Goal: Task Accomplishment & Management: Manage account settings

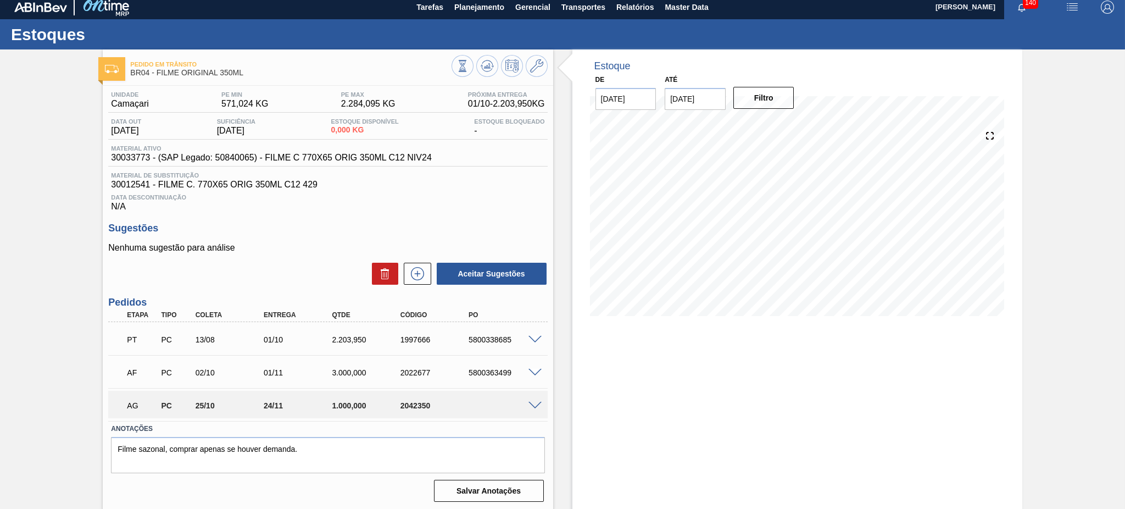
scroll to position [6, 0]
click at [530, 401] on span at bounding box center [535, 405] width 13 height 8
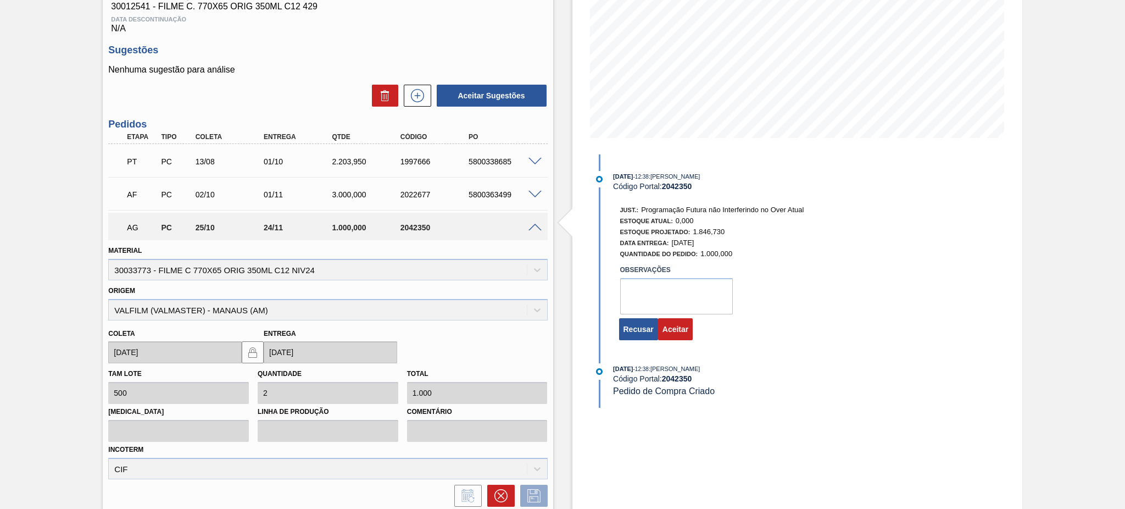
scroll to position [226, 0]
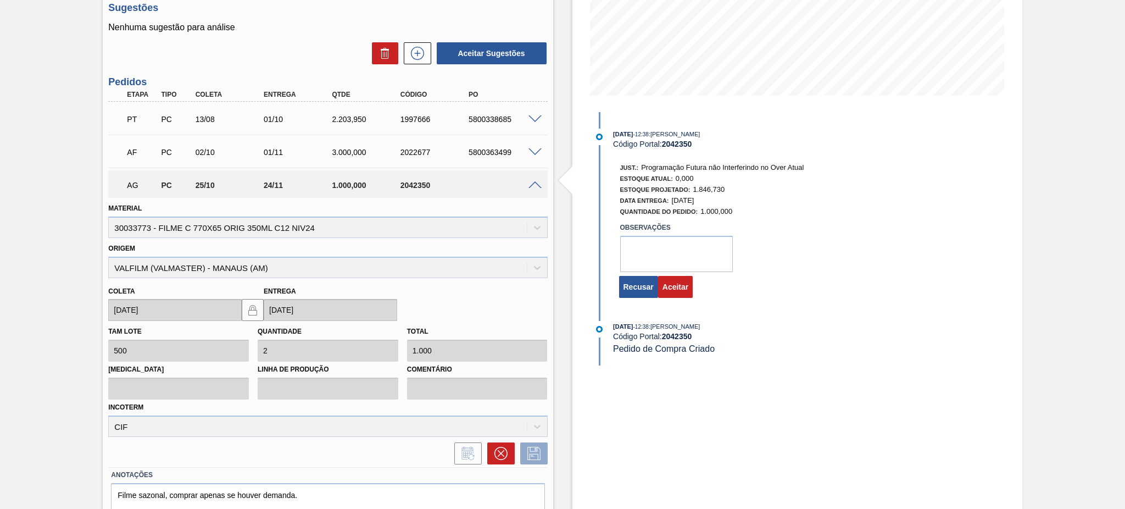
click at [631, 225] on div "Observações" at bounding box center [755, 244] width 292 height 55
click at [636, 263] on textarea at bounding box center [676, 254] width 113 height 36
type textarea "tem previsão de consumir todo o volume ate fim de outubro"
click at [674, 296] on button "Aceitar" at bounding box center [675, 287] width 35 height 22
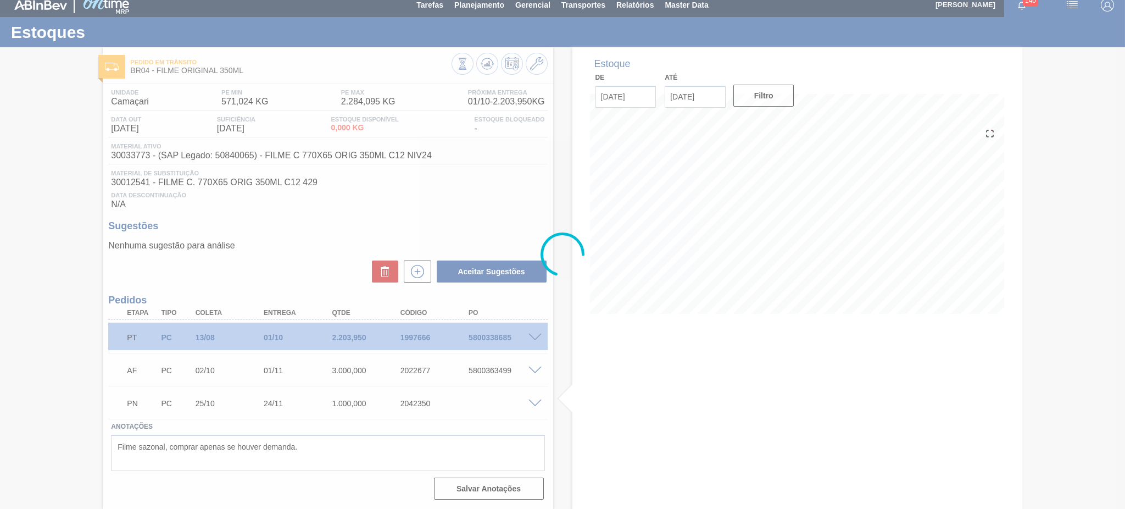
scroll to position [6, 0]
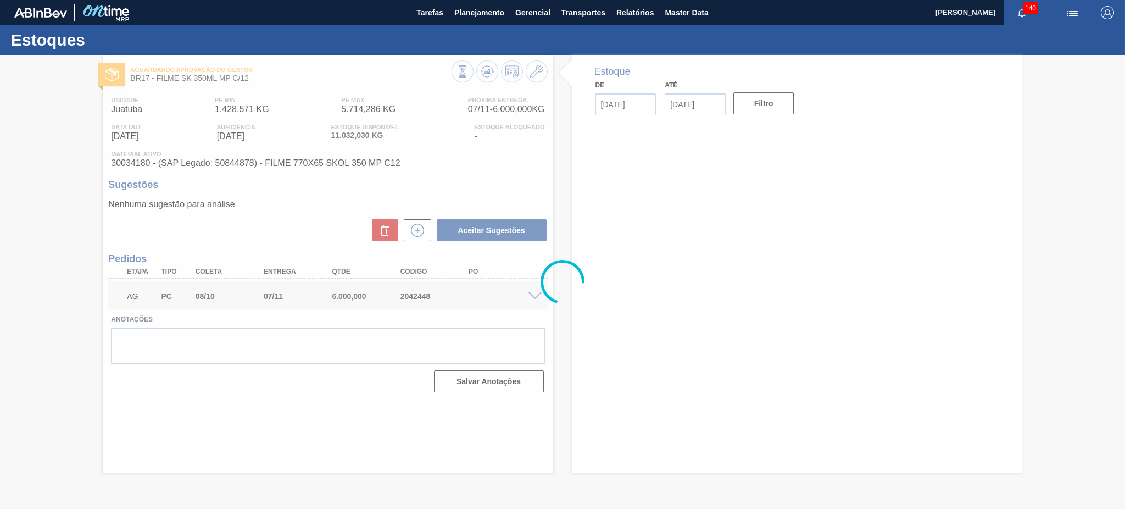
type input "[DATE]"
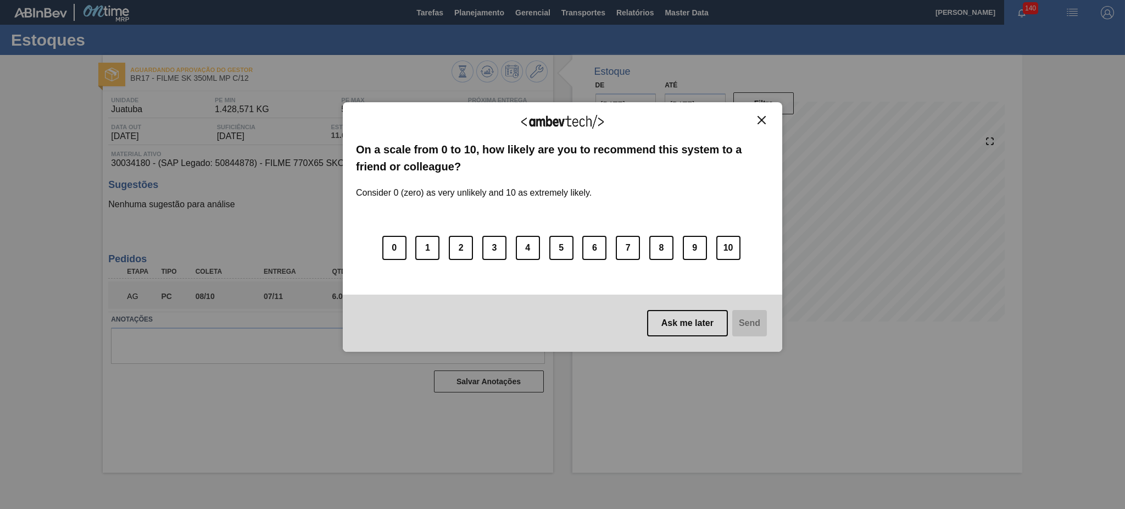
click at [768, 118] on button "Close" at bounding box center [761, 119] width 15 height 9
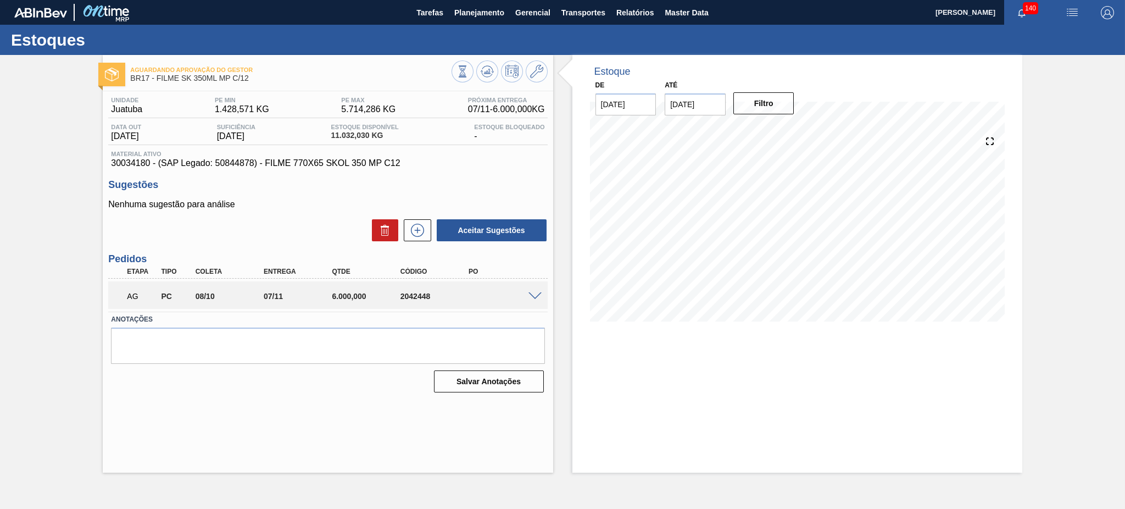
click at [696, 109] on input "14/10/2025" at bounding box center [695, 104] width 61 height 22
click at [784, 130] on div "outubro 2025" at bounding box center [731, 130] width 132 height 9
click at [787, 130] on button "Next Month" at bounding box center [788, 131] width 8 height 8
click at [724, 224] on div "24" at bounding box center [731, 219] width 15 height 15
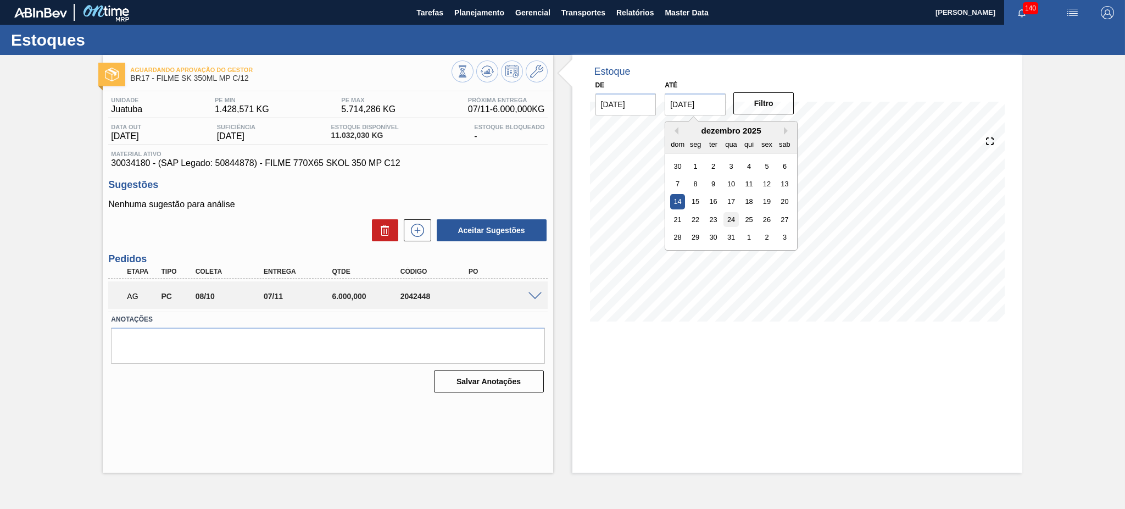
type input "24/12/2025"
click at [691, 411] on div "Estoque De 30/09/2025 Até 24/12/2025 Filtro 03/10 Projeção de Estoque 11,032.03…" at bounding box center [797, 264] width 450 height 418
click at [533, 297] on span at bounding box center [535, 296] width 13 height 8
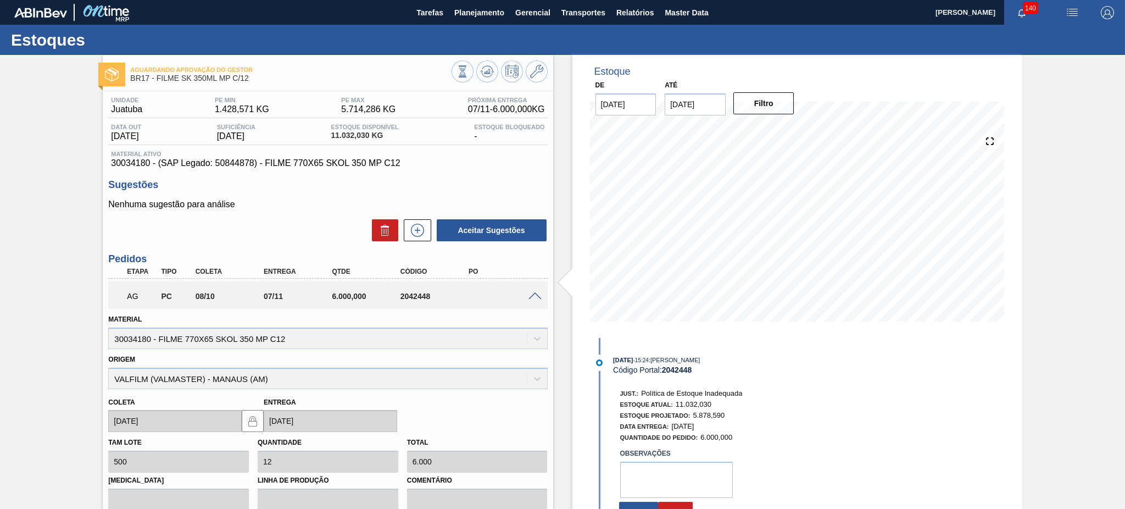
click at [530, 295] on span at bounding box center [535, 296] width 13 height 8
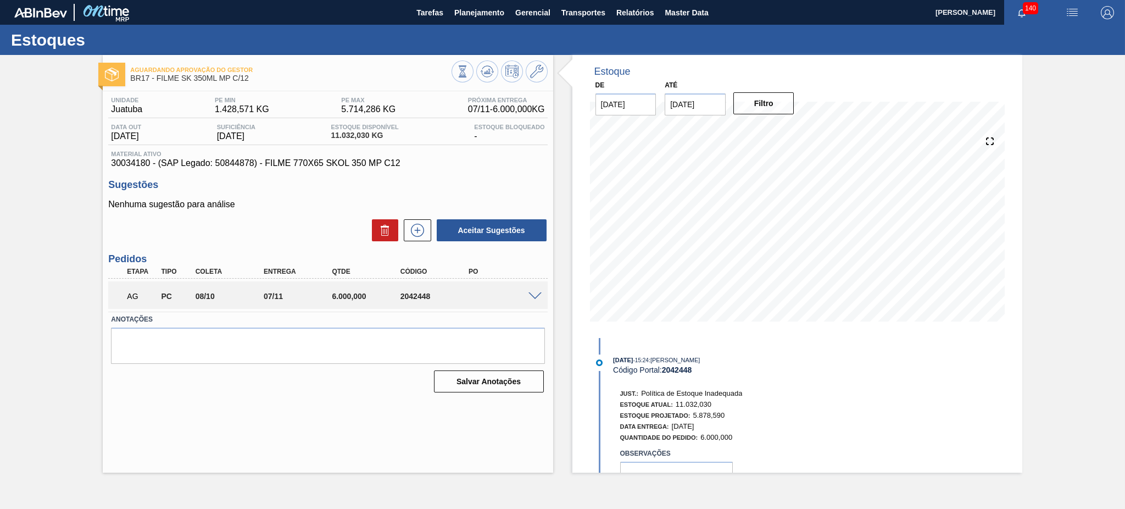
click at [873, 422] on div "Just.: Política de Estoque Inadequada Estoque Atual: 11.032,030 Estoque Projeta…" at bounding box center [755, 414] width 292 height 58
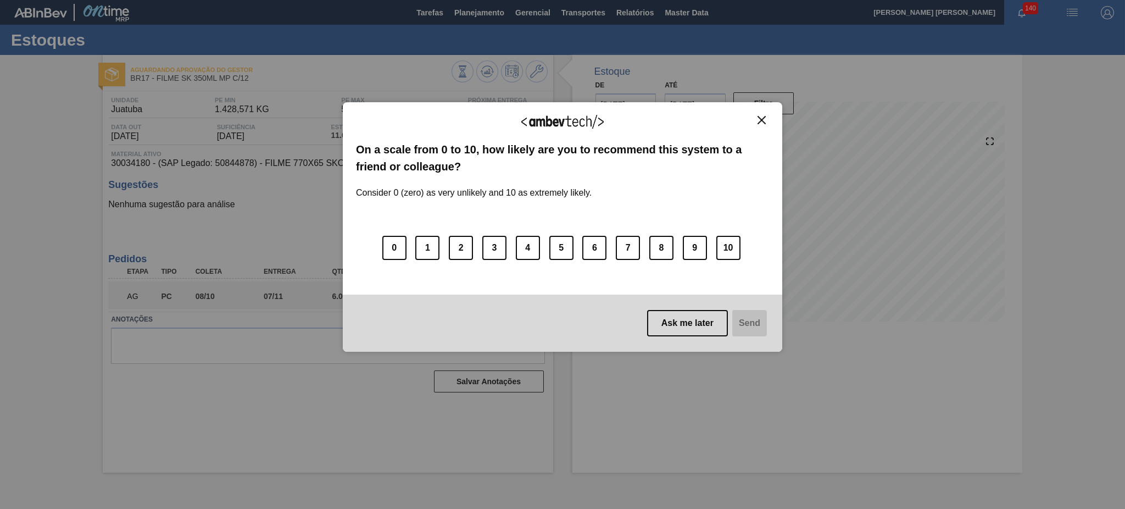
click at [761, 116] on img "Close" at bounding box center [762, 120] width 8 height 8
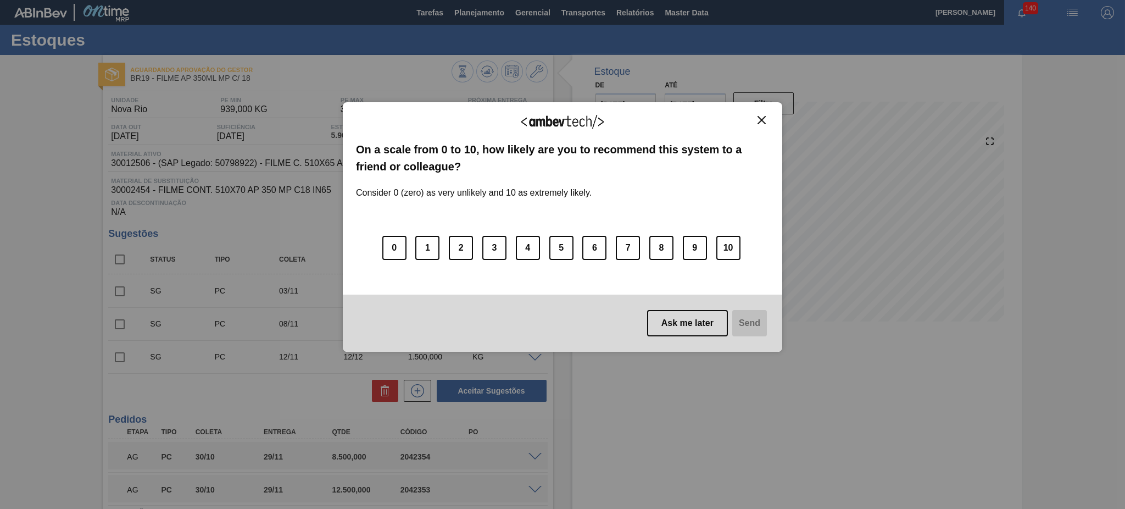
click at [761, 123] on img "Close" at bounding box center [762, 120] width 8 height 8
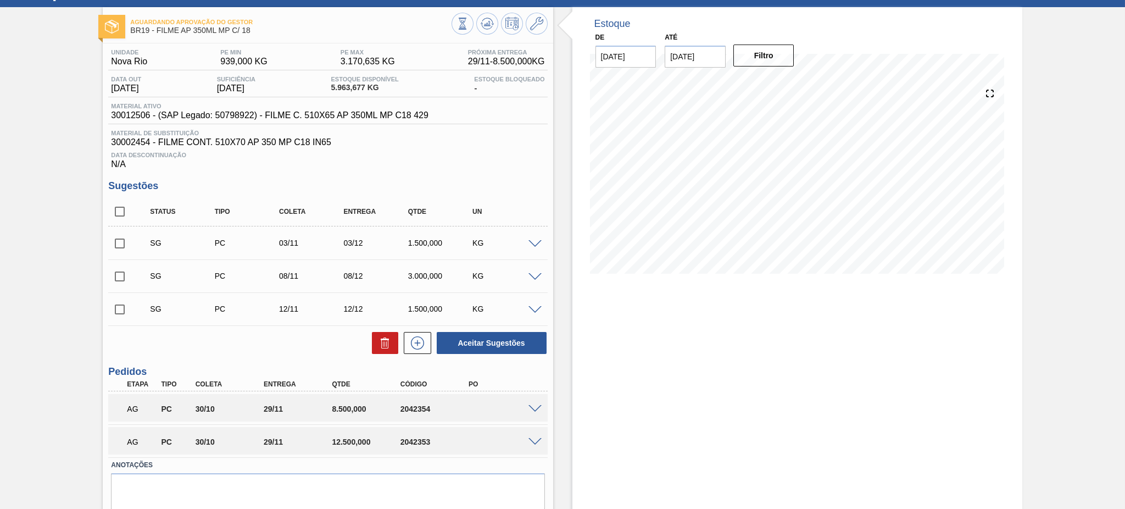
scroll to position [85, 0]
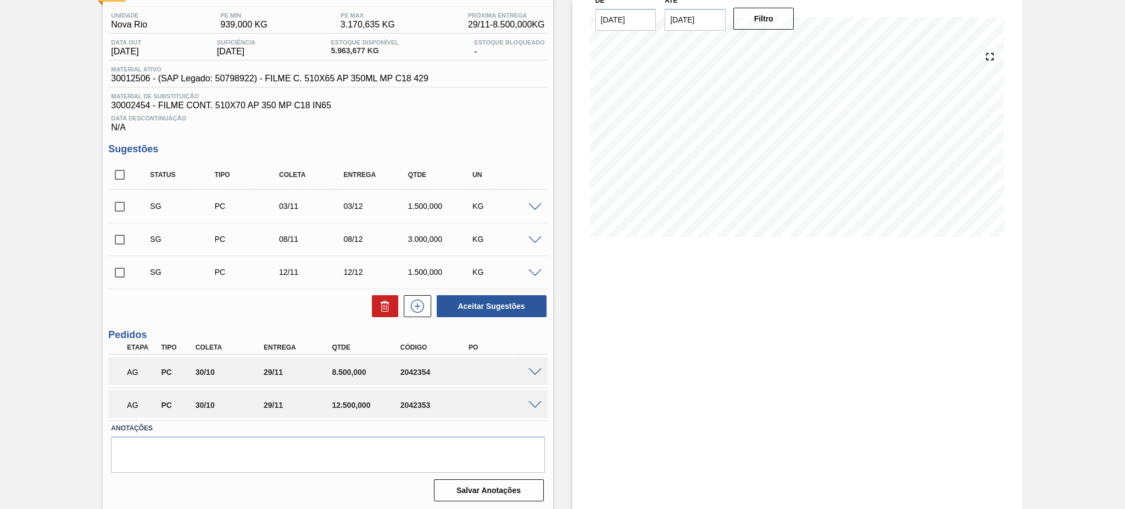
click at [533, 373] on span at bounding box center [535, 372] width 13 height 8
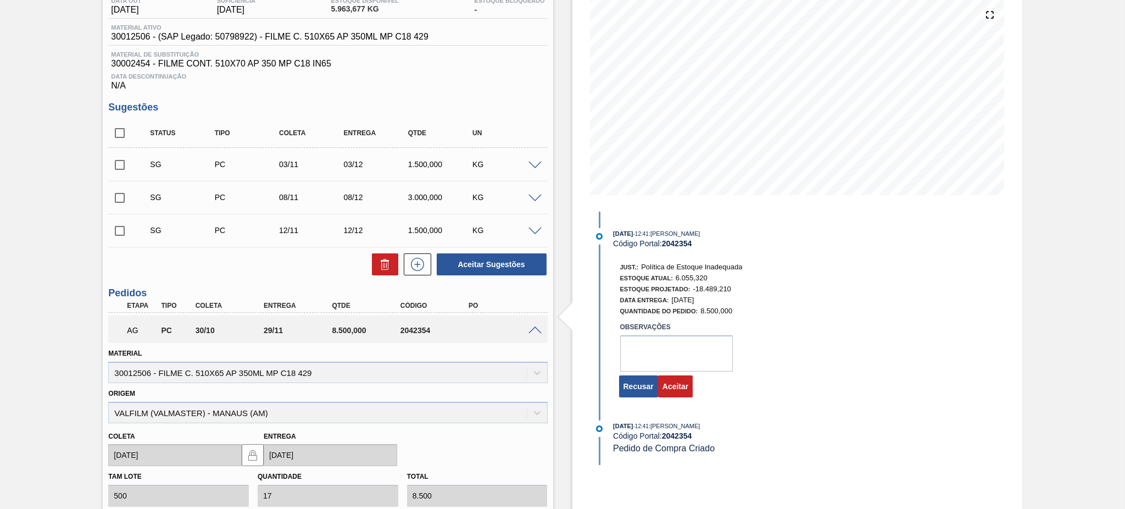
scroll to position [231, 0]
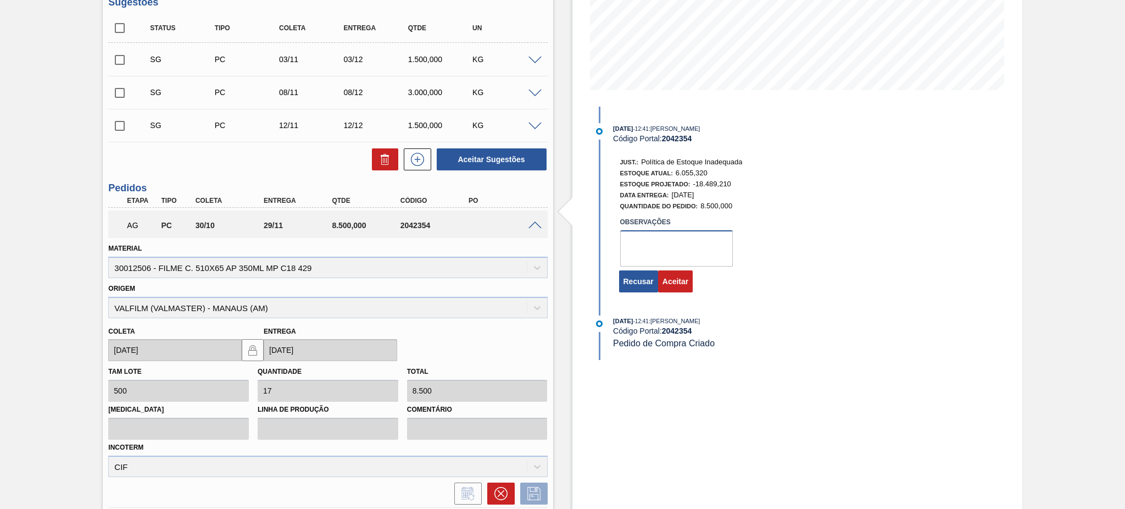
click at [654, 255] on textarea at bounding box center [676, 248] width 113 height 36
drag, startPoint x: 715, startPoint y: 256, endPoint x: 596, endPoint y: 230, distance: 122.1
click at [596, 230] on div "Just.: Política de Estoque Inadequada Estoque Atual: 6.055,320 Estoque Projetad…" at bounding box center [733, 224] width 283 height 140
type textarea "tem previsão de consumir todo o volume em outubro"
click at [686, 285] on button "Aceitar" at bounding box center [675, 281] width 35 height 22
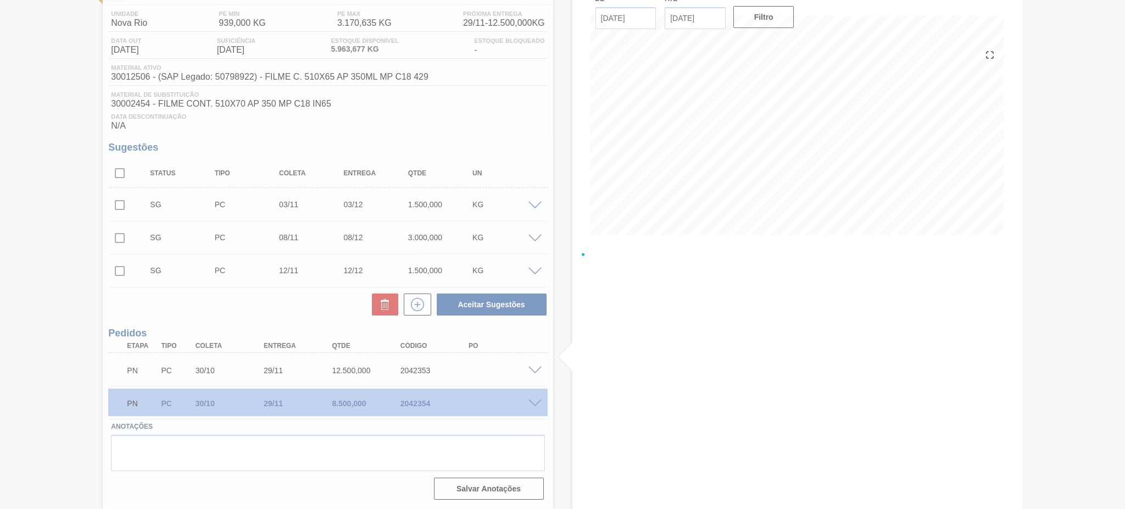
scroll to position [85, 0]
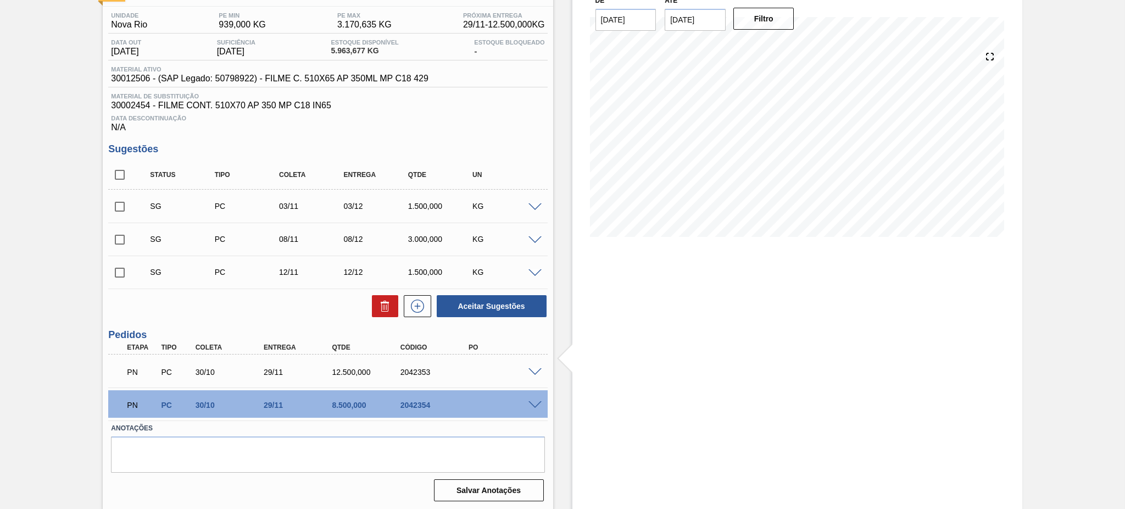
click at [533, 401] on span at bounding box center [535, 405] width 13 height 8
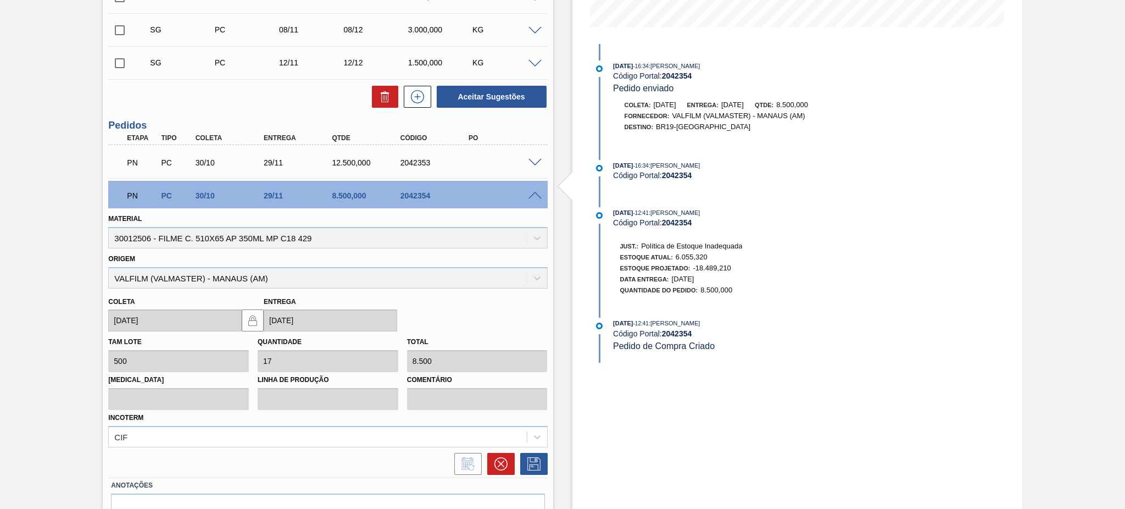
scroll to position [349, 0]
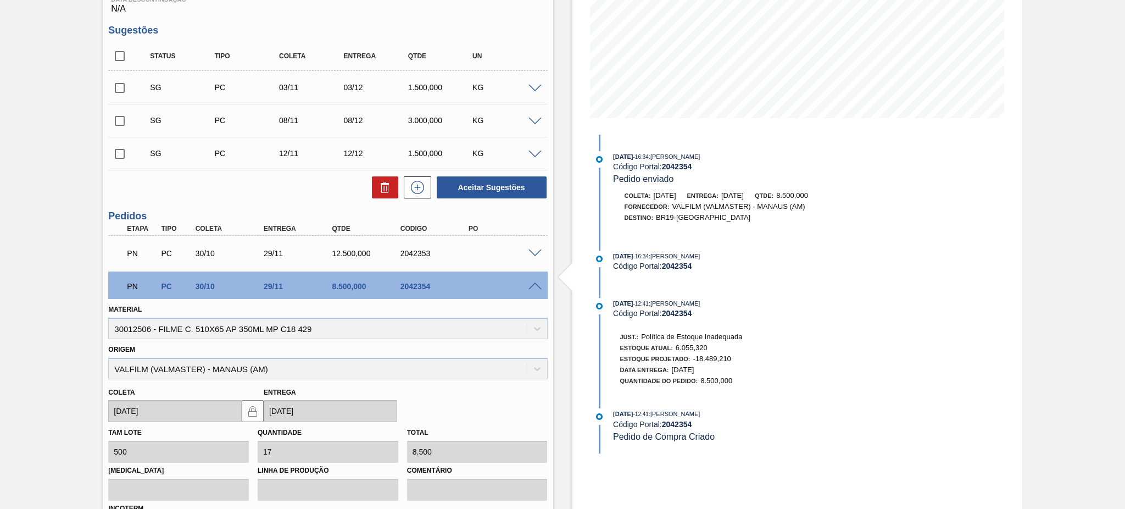
click at [532, 282] on span at bounding box center [535, 286] width 13 height 8
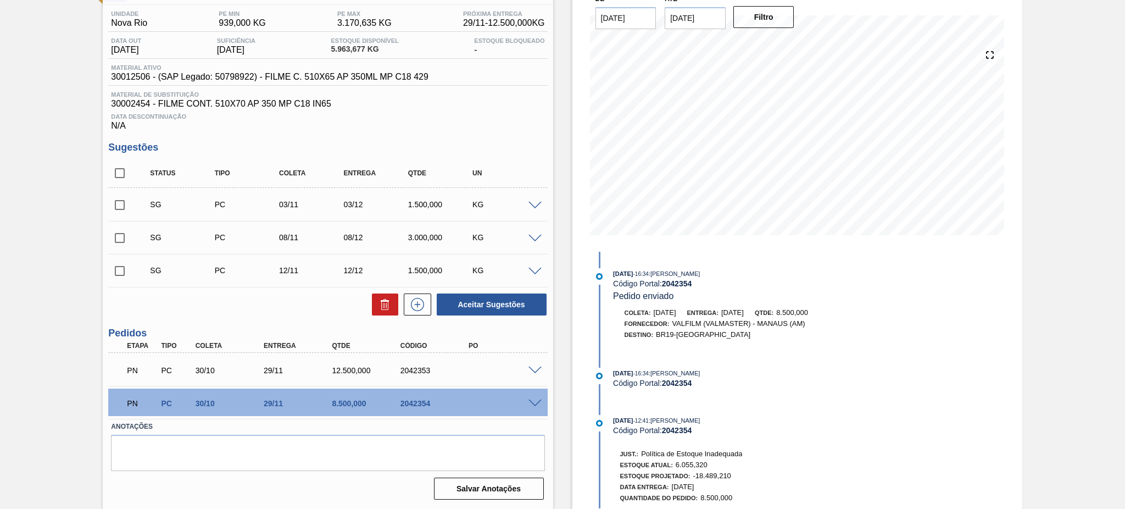
scroll to position [85, 0]
click at [354, 369] on div "12.500,000" at bounding box center [367, 371] width 77 height 9
click at [537, 368] on span at bounding box center [535, 372] width 13 height 8
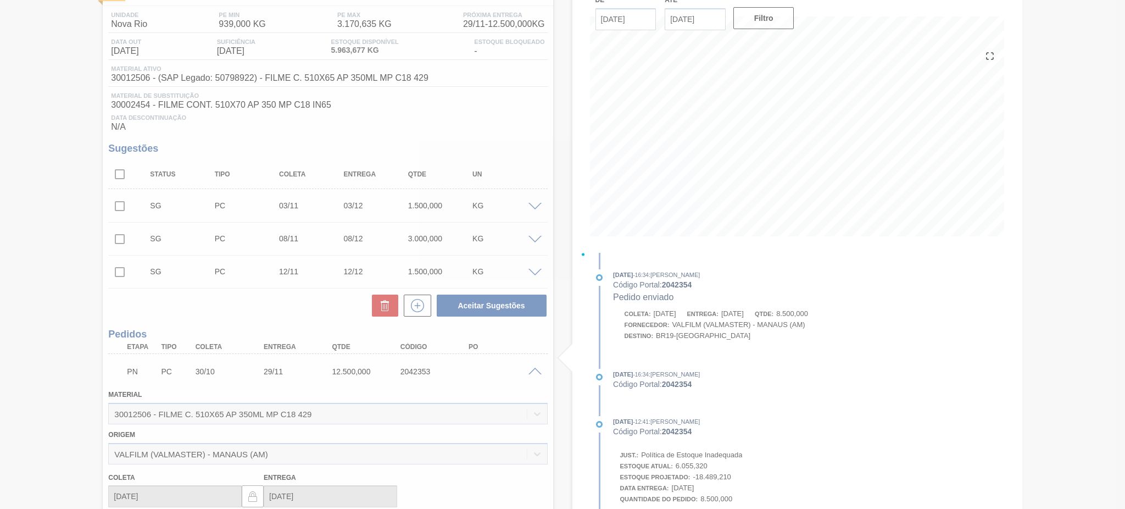
scroll to position [203, 0]
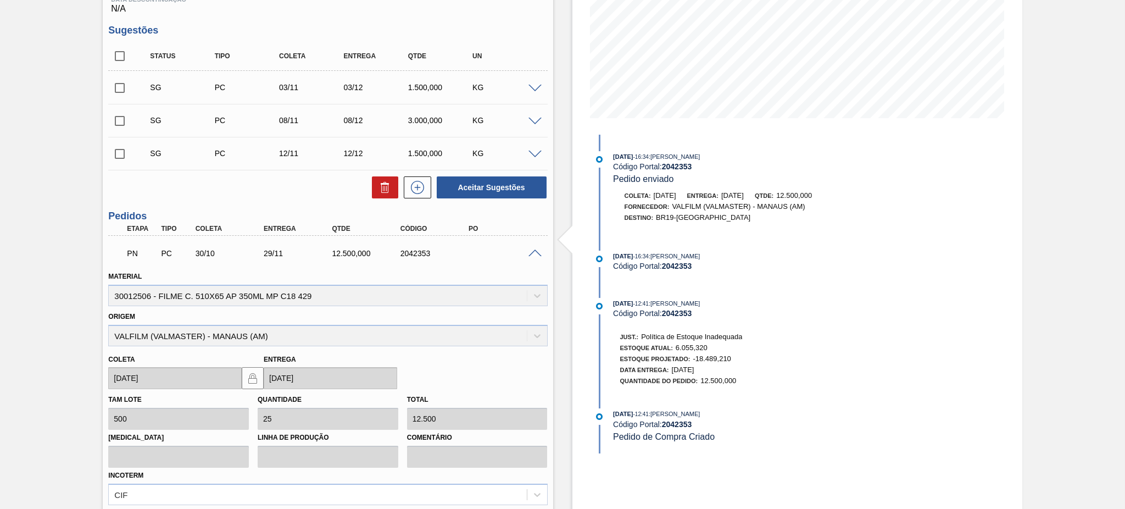
drag, startPoint x: 526, startPoint y: 249, endPoint x: 532, endPoint y: 250, distance: 6.1
click at [527, 249] on div at bounding box center [537, 252] width 22 height 8
click at [534, 252] on span at bounding box center [535, 253] width 13 height 8
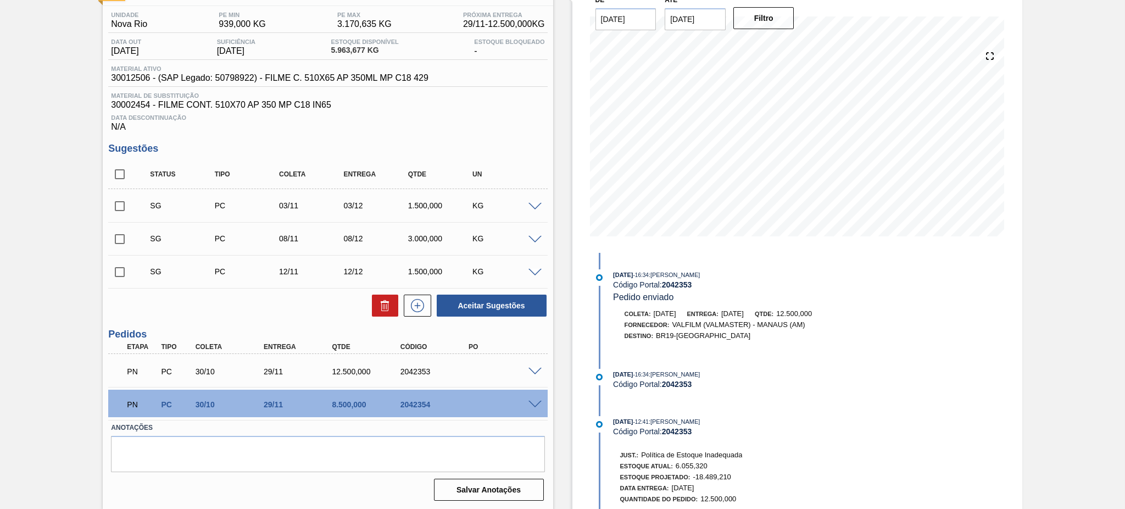
click at [533, 401] on span at bounding box center [535, 405] width 13 height 8
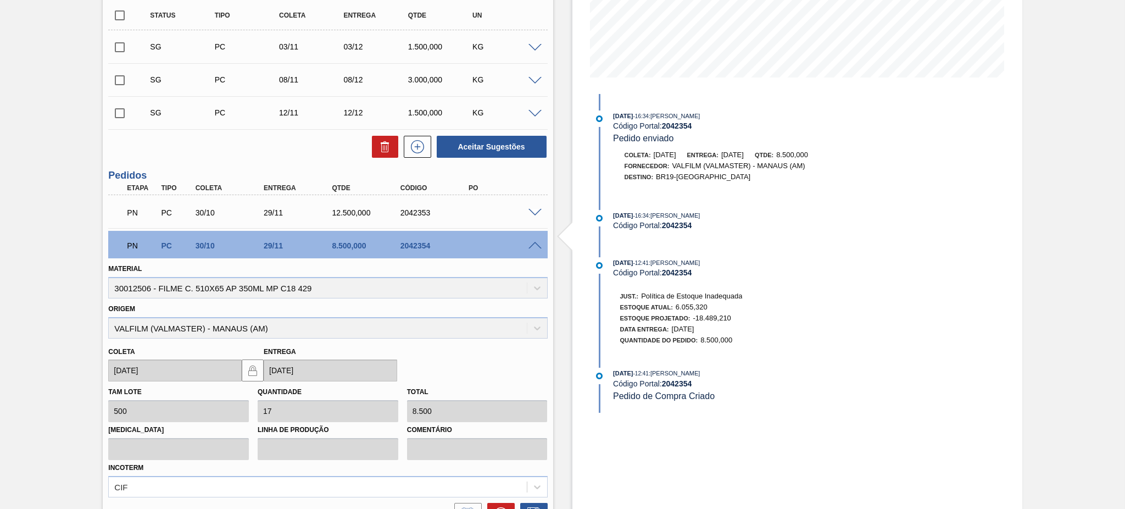
scroll to position [0, 0]
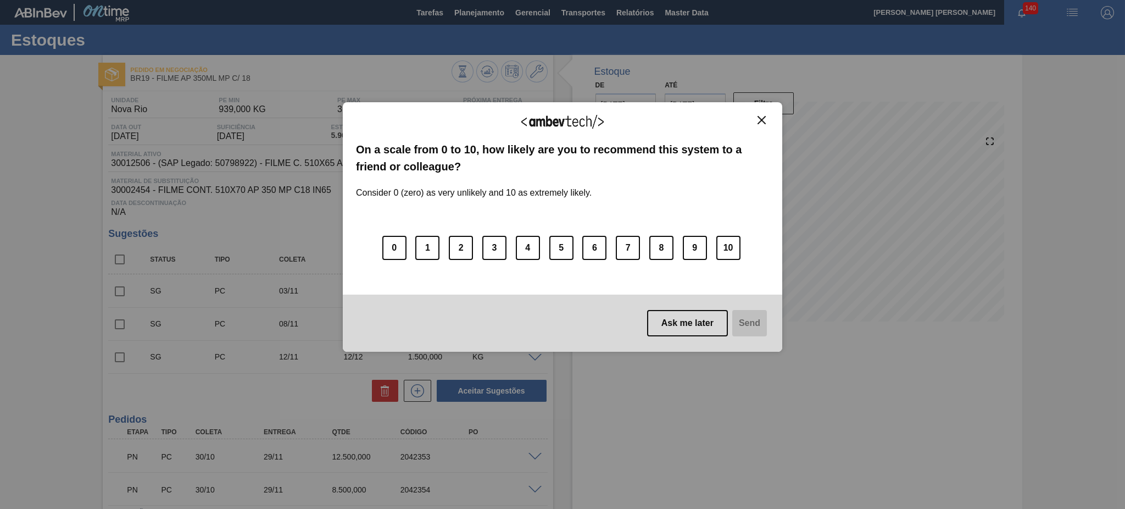
click at [770, 119] on div "We appreciate your feedback! On a scale from 0 to 10, how likely are you to rec…" at bounding box center [563, 226] width 440 height 249
click at [763, 121] on img "Close" at bounding box center [762, 120] width 8 height 8
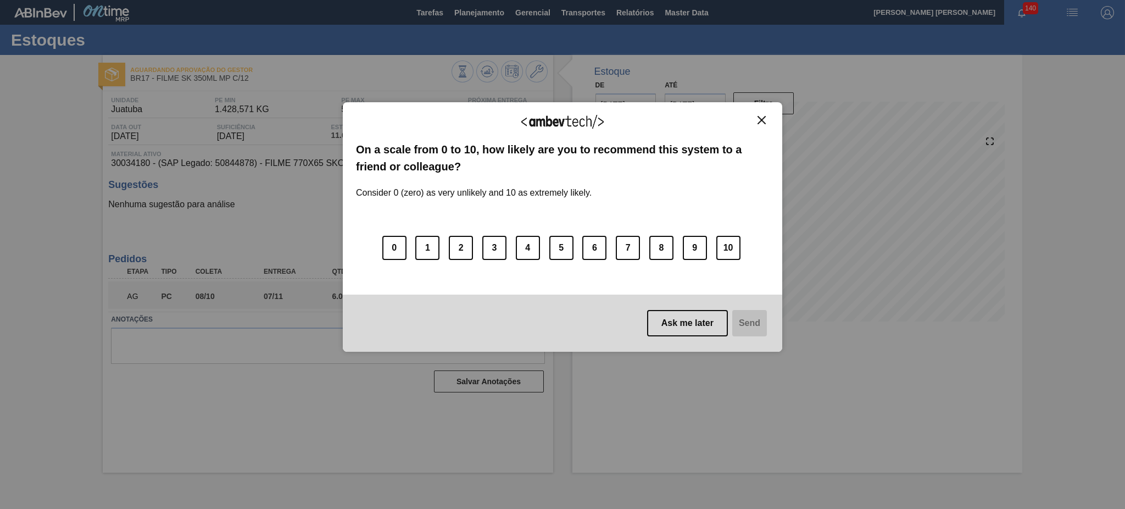
click at [761, 121] on img "Close" at bounding box center [762, 120] width 8 height 8
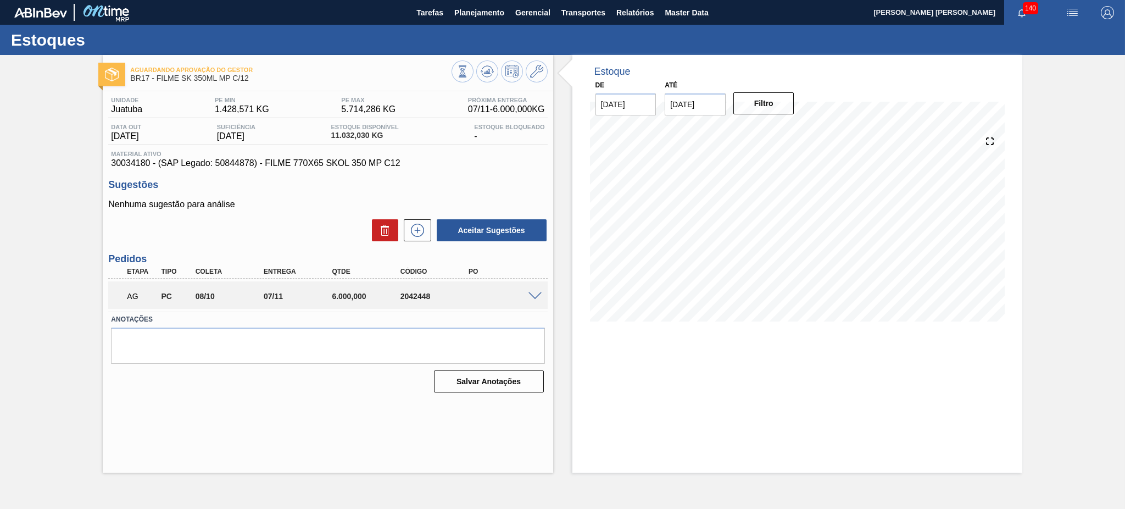
click at [535, 297] on span at bounding box center [535, 296] width 13 height 8
